Goal: Task Accomplishment & Management: Manage account settings

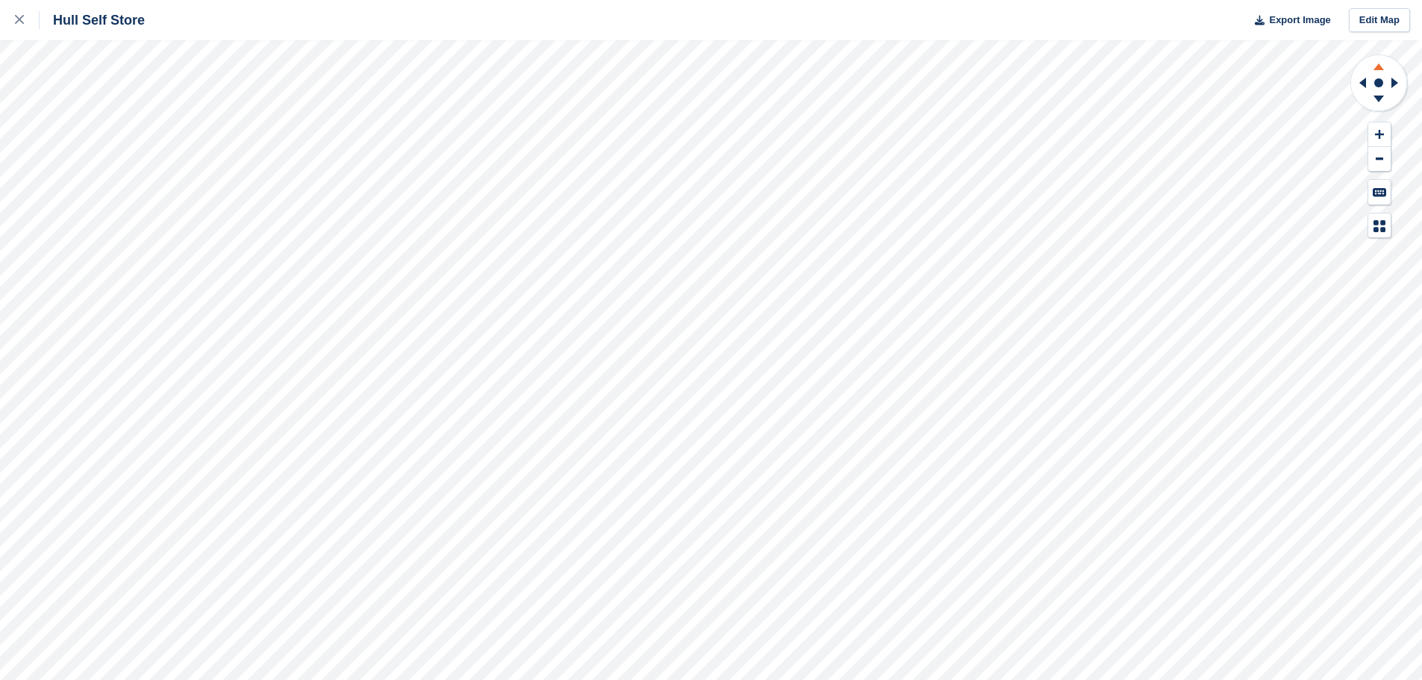
click at [1377, 67] on icon at bounding box center [1379, 66] width 10 height 7
click at [1377, 99] on icon at bounding box center [1379, 99] width 10 height 7
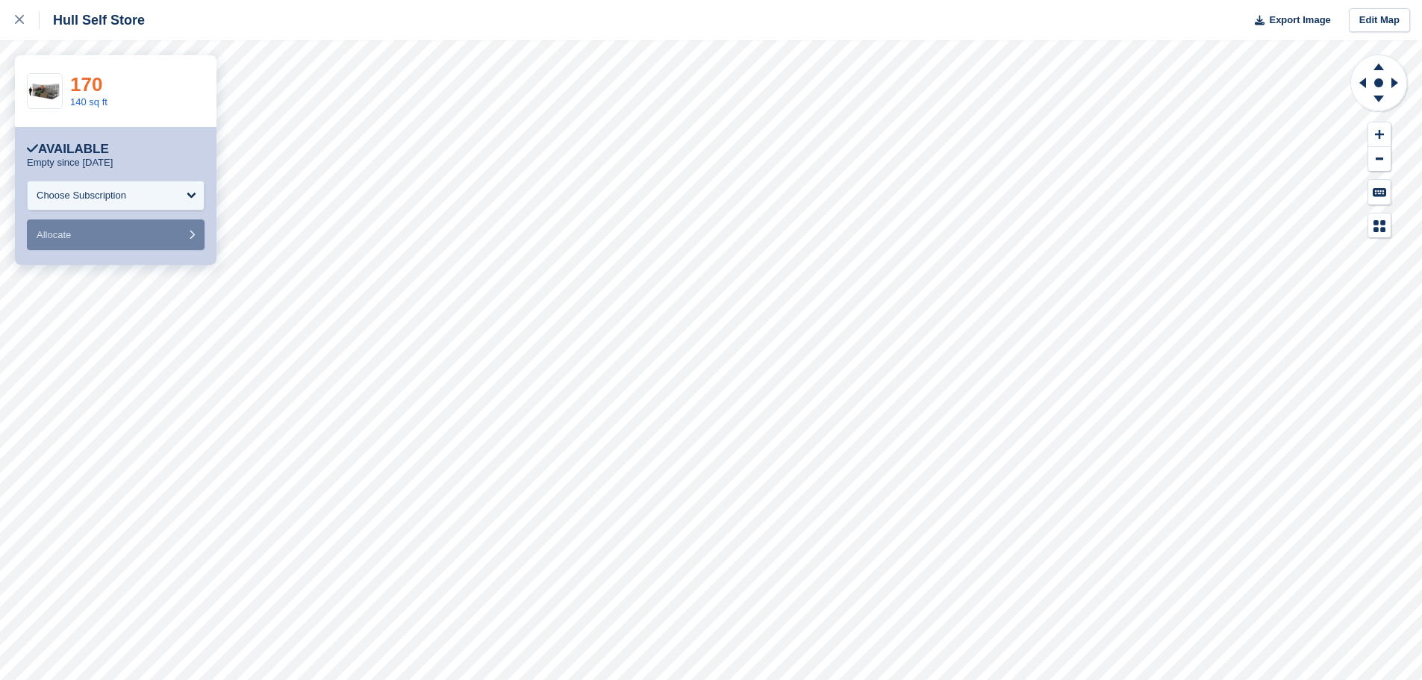
click at [81, 78] on link "170" at bounding box center [86, 84] width 32 height 22
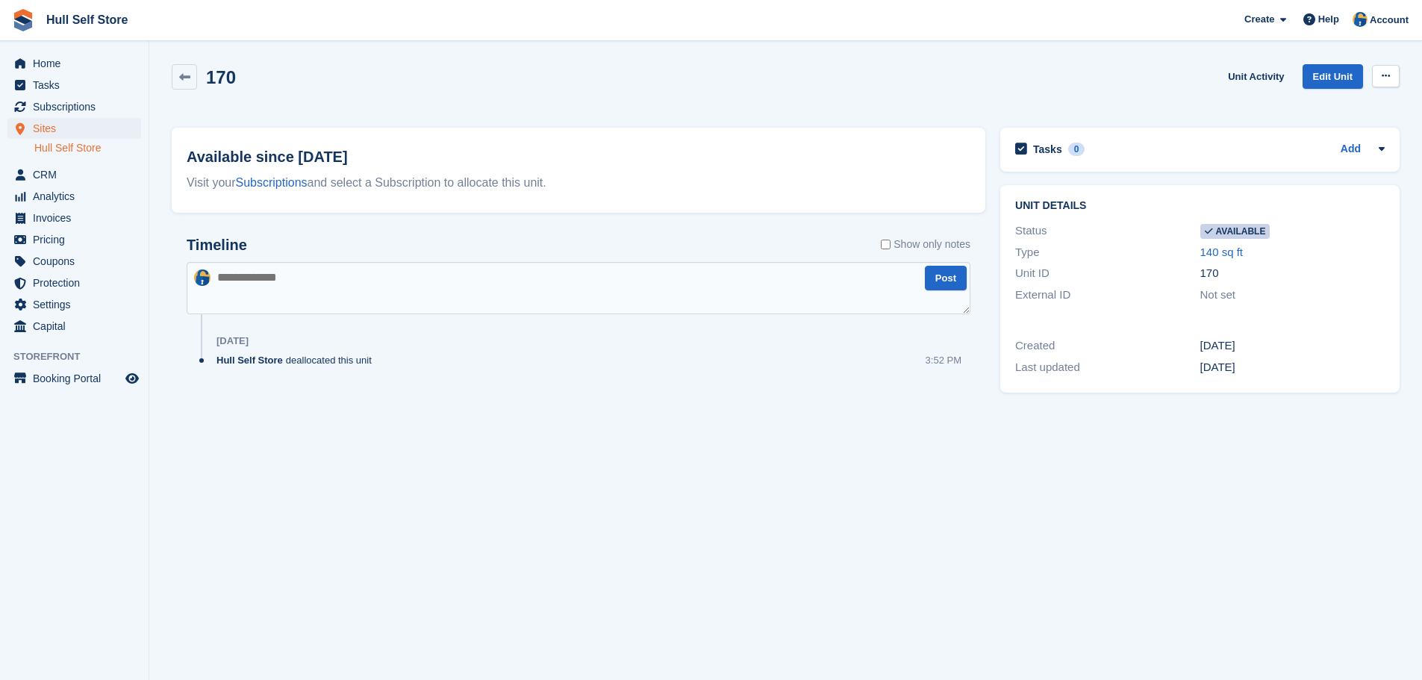
click at [1376, 75] on button at bounding box center [1386, 76] width 28 height 22
click at [1343, 107] on p "Make unavailable" at bounding box center [1328, 105] width 130 height 19
